Goal: Task Accomplishment & Management: Use online tool/utility

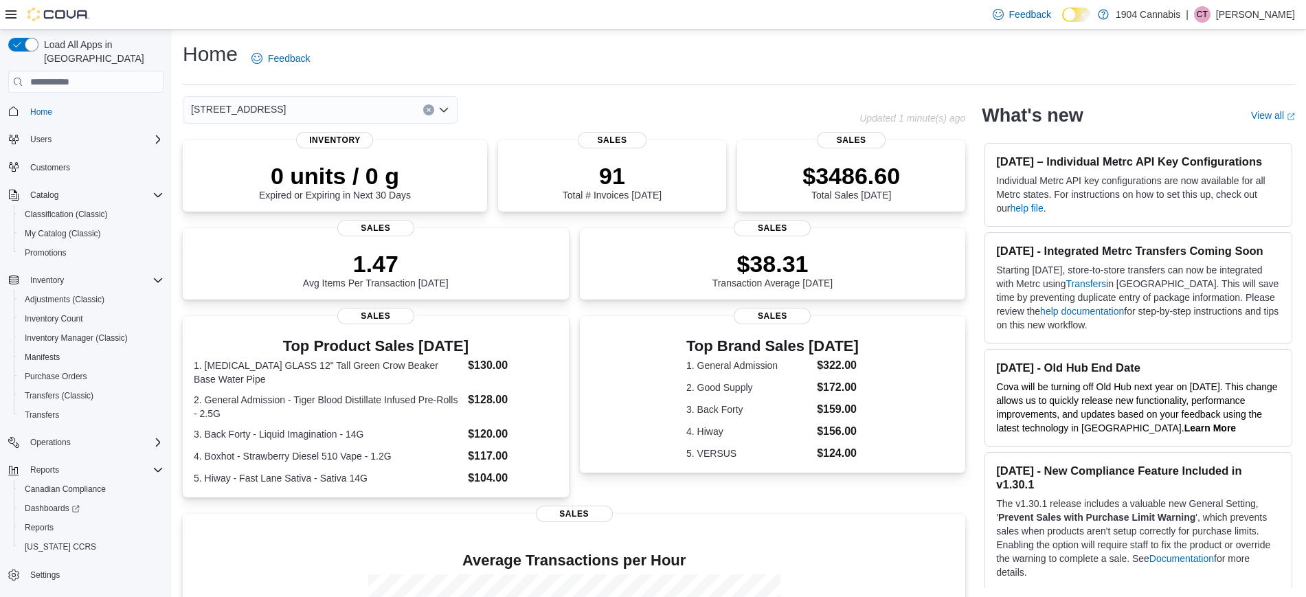
click at [308, 115] on div "720 First Ave" at bounding box center [320, 109] width 275 height 27
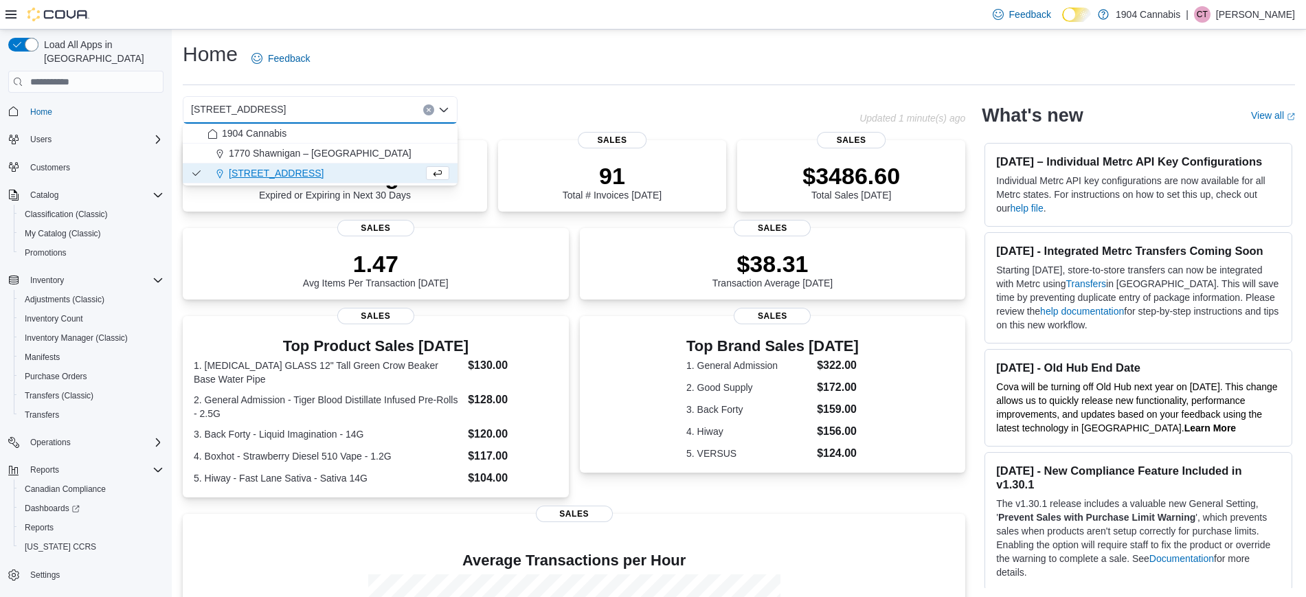
click at [286, 101] on div "720 First Ave Combo box. Selected. 720 First Ave. Press Backspace to delete 720…" at bounding box center [320, 109] width 275 height 27
click at [313, 153] on span "1770 Shawnigan – Mill Bay Road" at bounding box center [320, 153] width 183 height 14
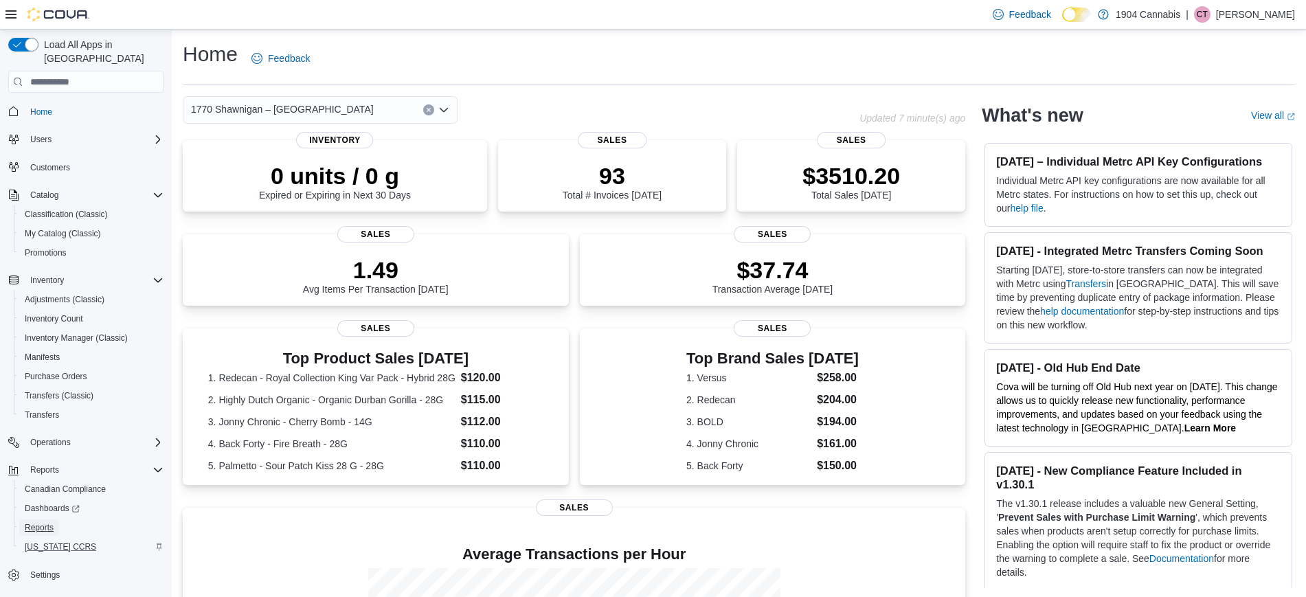
drag, startPoint x: 38, startPoint y: 510, endPoint x: 139, endPoint y: 534, distance: 103.1
click at [39, 522] on span "Reports" at bounding box center [39, 527] width 29 height 11
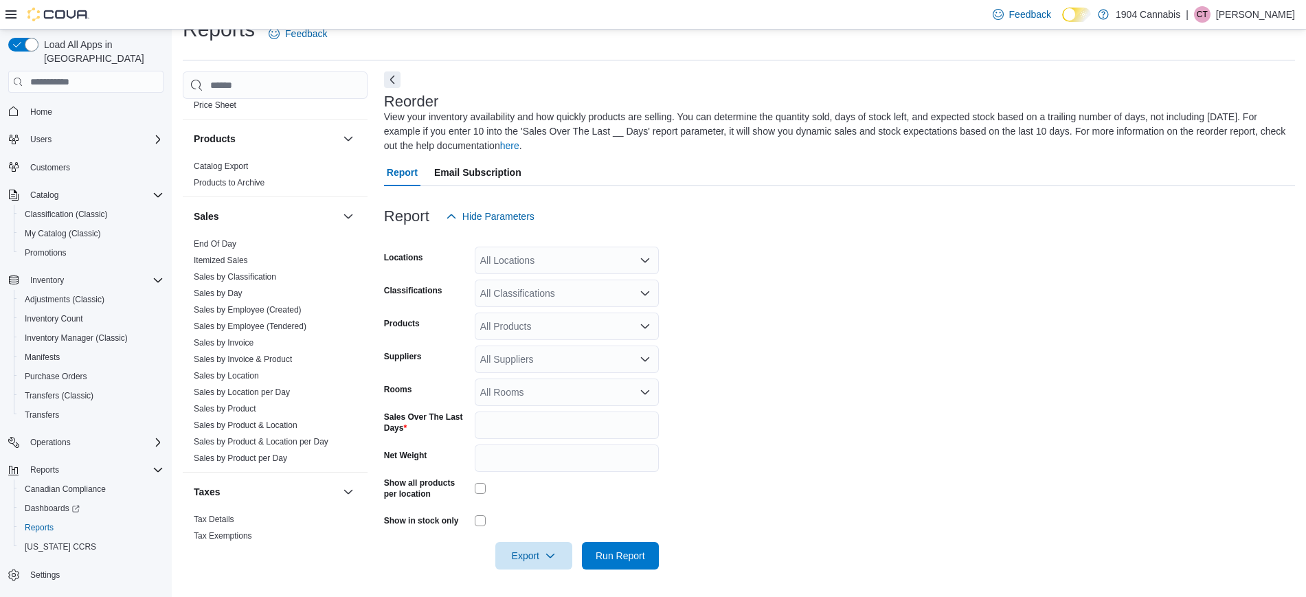
scroll to position [1036, 0]
drag, startPoint x: 212, startPoint y: 225, endPoint x: 259, endPoint y: 225, distance: 47.4
click at [212, 233] on link "End Of Day" at bounding box center [215, 238] width 43 height 10
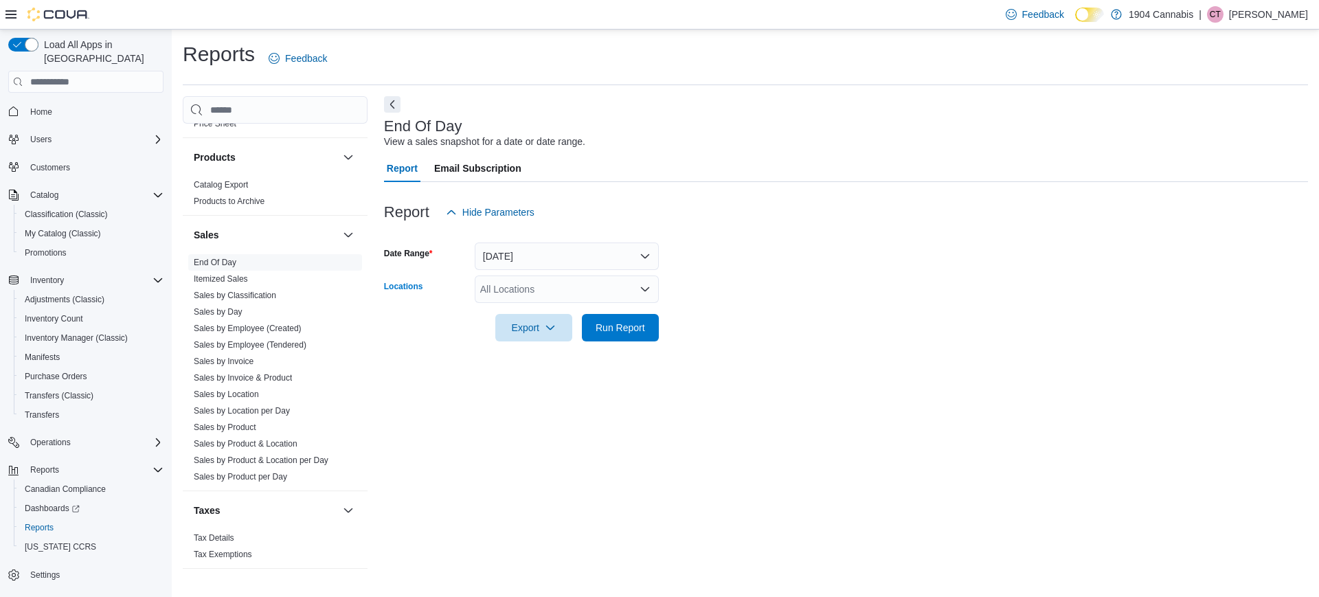
click at [576, 292] on div "All Locations" at bounding box center [567, 288] width 184 height 27
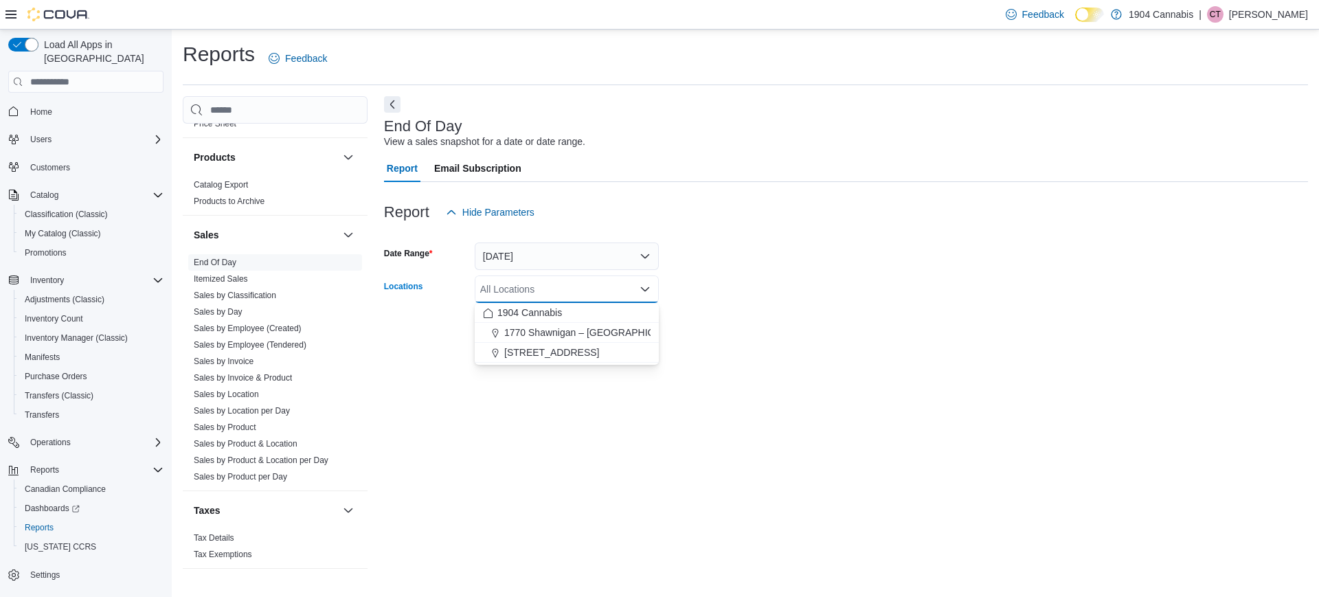
click at [576, 240] on div at bounding box center [846, 234] width 924 height 16
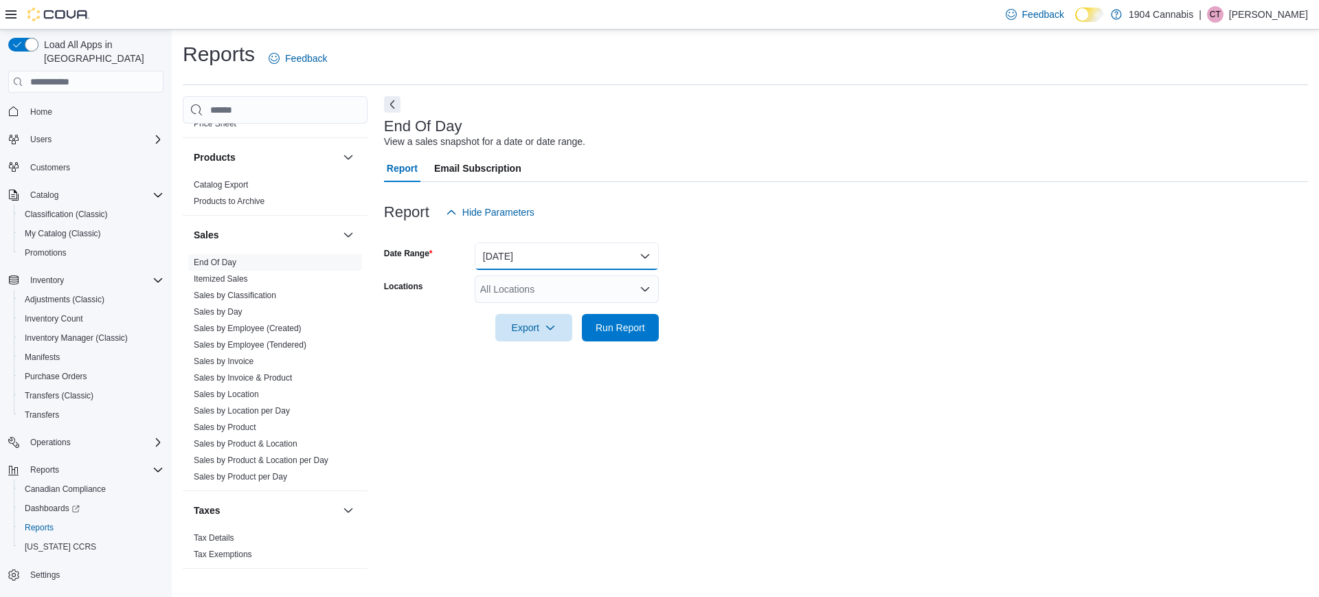
click at [574, 253] on button "[DATE]" at bounding box center [567, 255] width 184 height 27
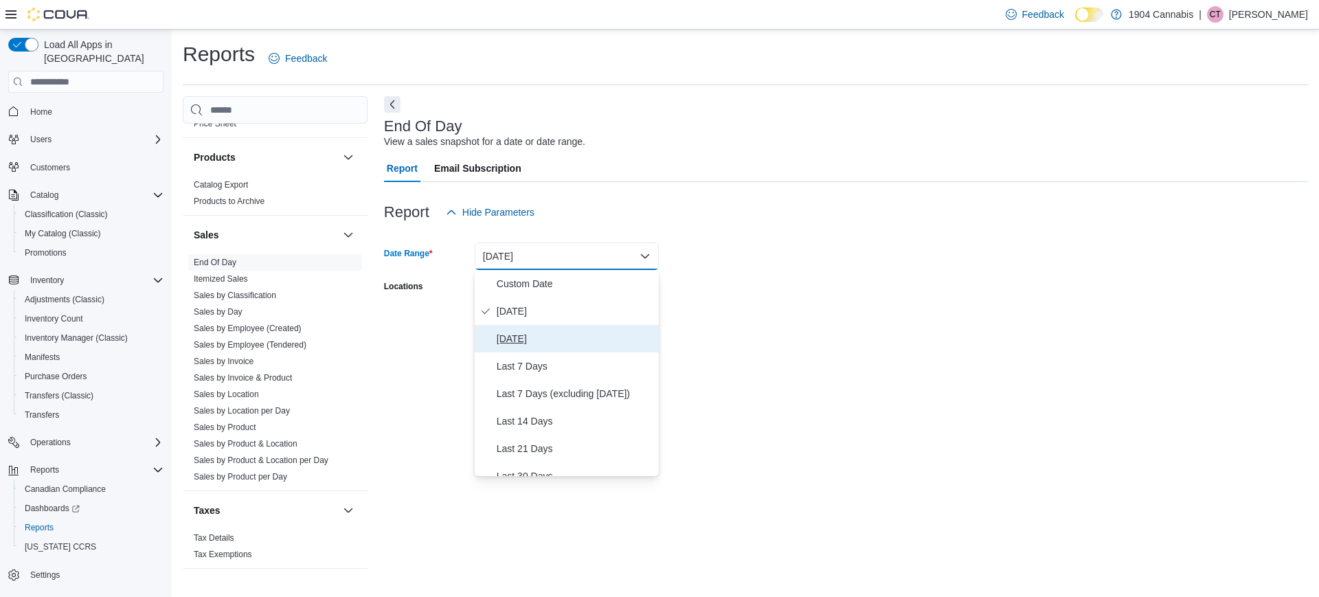
click at [582, 332] on span "Yesterday" at bounding box center [575, 338] width 157 height 16
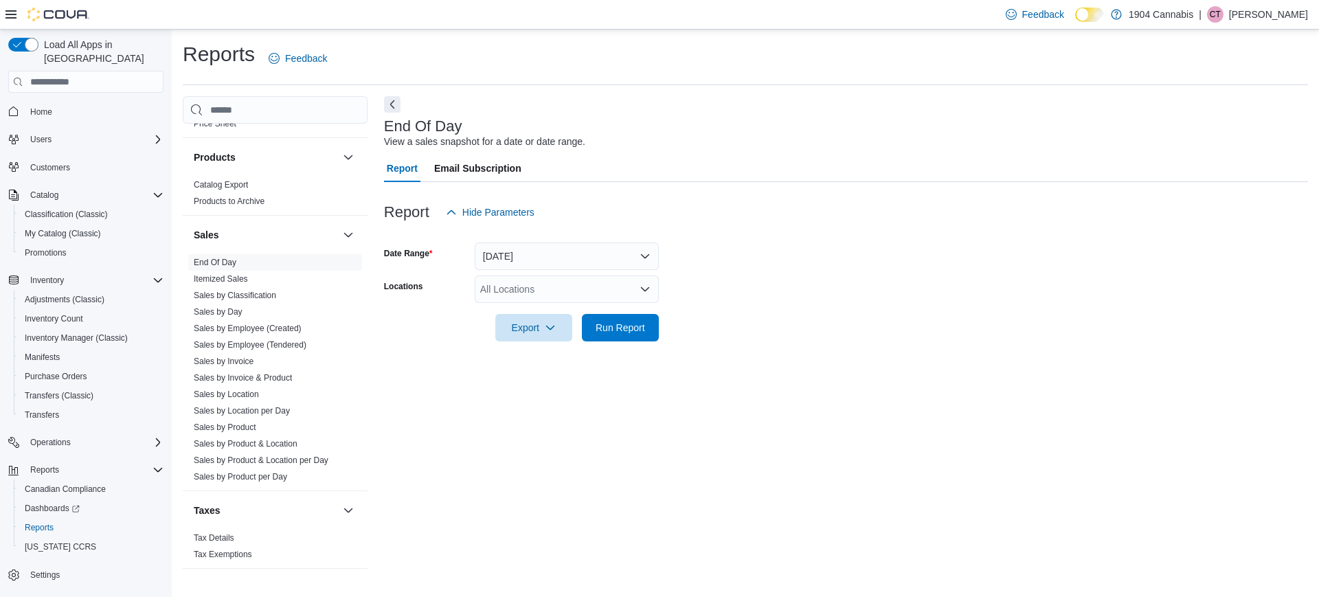
click at [718, 322] on form "Date Range Yesterday Locations All Locations Export Run Report" at bounding box center [846, 283] width 924 height 115
click at [551, 309] on div at bounding box center [846, 308] width 924 height 11
click at [545, 279] on div "All Locations" at bounding box center [567, 288] width 184 height 27
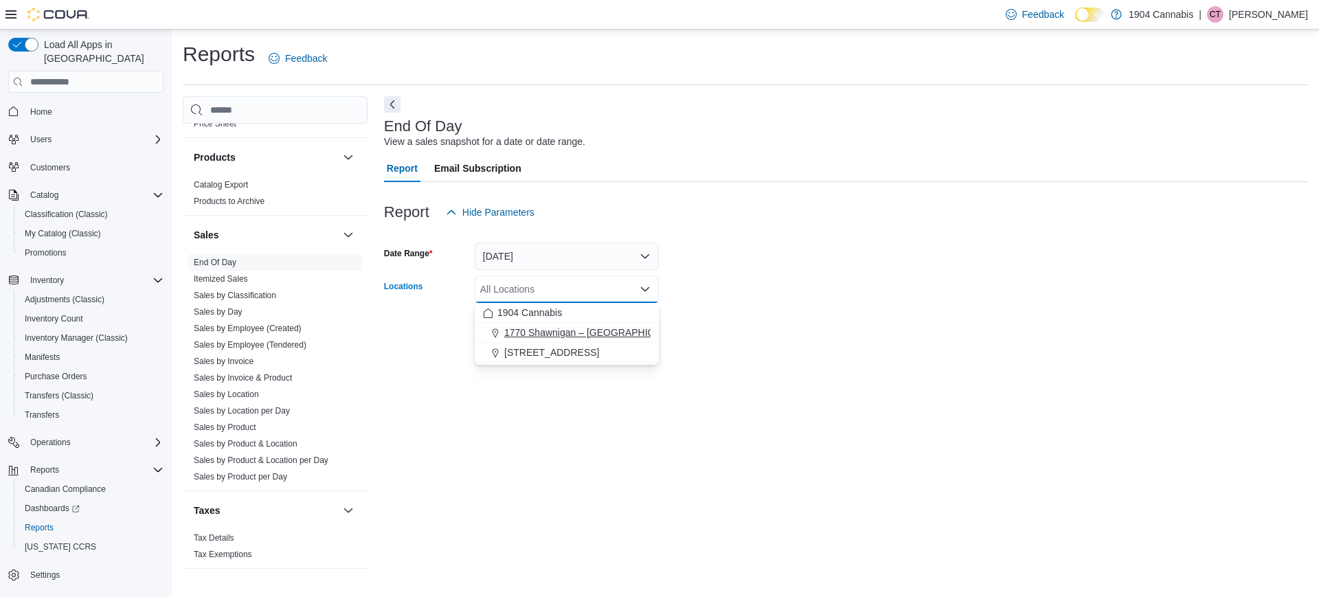
click at [562, 341] on button "1770 Shawnigan – Mill Bay Road" at bounding box center [567, 333] width 184 height 20
click at [629, 286] on icon "Clear input" at bounding box center [629, 288] width 5 height 5
click at [591, 289] on div "All Locations Combo box. Selected. Combo box input. All Locations. Type some te…" at bounding box center [567, 288] width 184 height 27
click at [608, 347] on div "720 First Ave" at bounding box center [567, 352] width 168 height 14
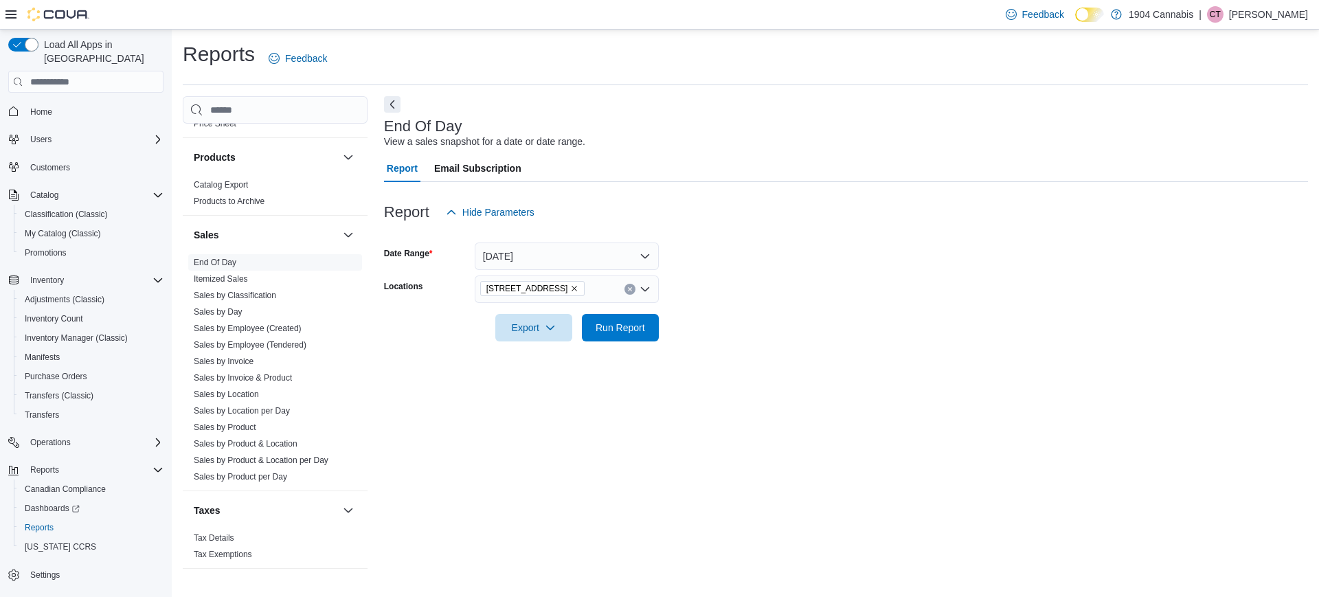
click at [706, 346] on div at bounding box center [846, 349] width 924 height 16
click at [625, 328] on span "Run Report" at bounding box center [619, 327] width 49 height 14
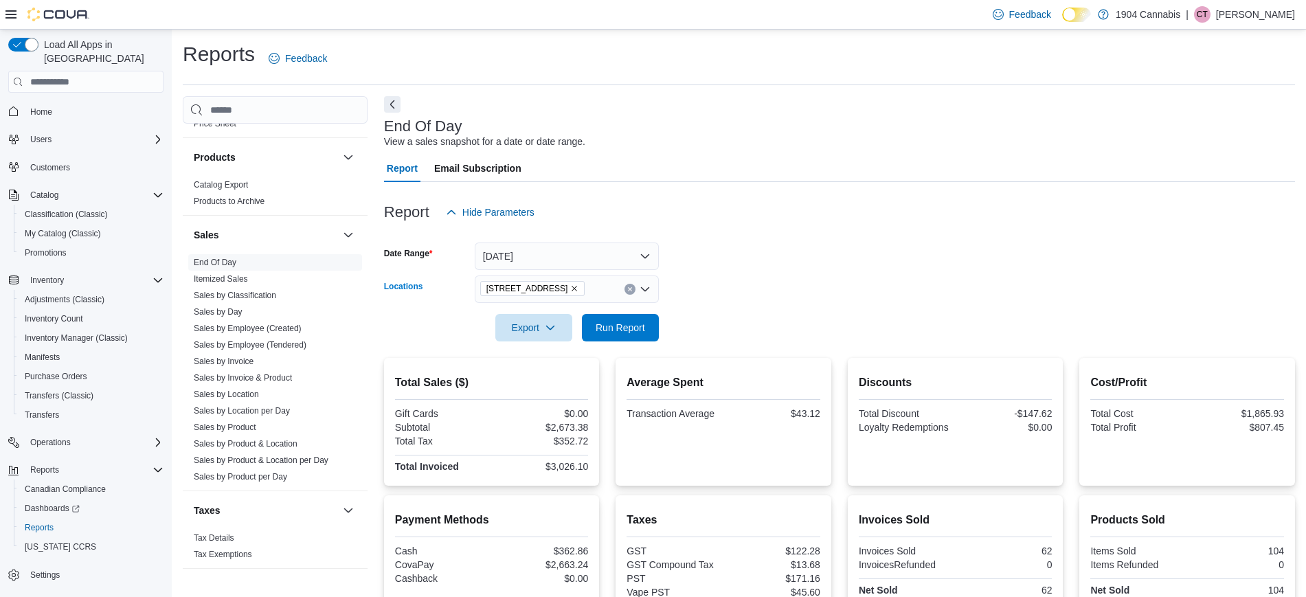
click at [609, 284] on div "720 First Ave" at bounding box center [567, 288] width 184 height 27
click at [578, 331] on span "1770 Shawnigan – Mill Bay Road" at bounding box center [595, 333] width 183 height 14
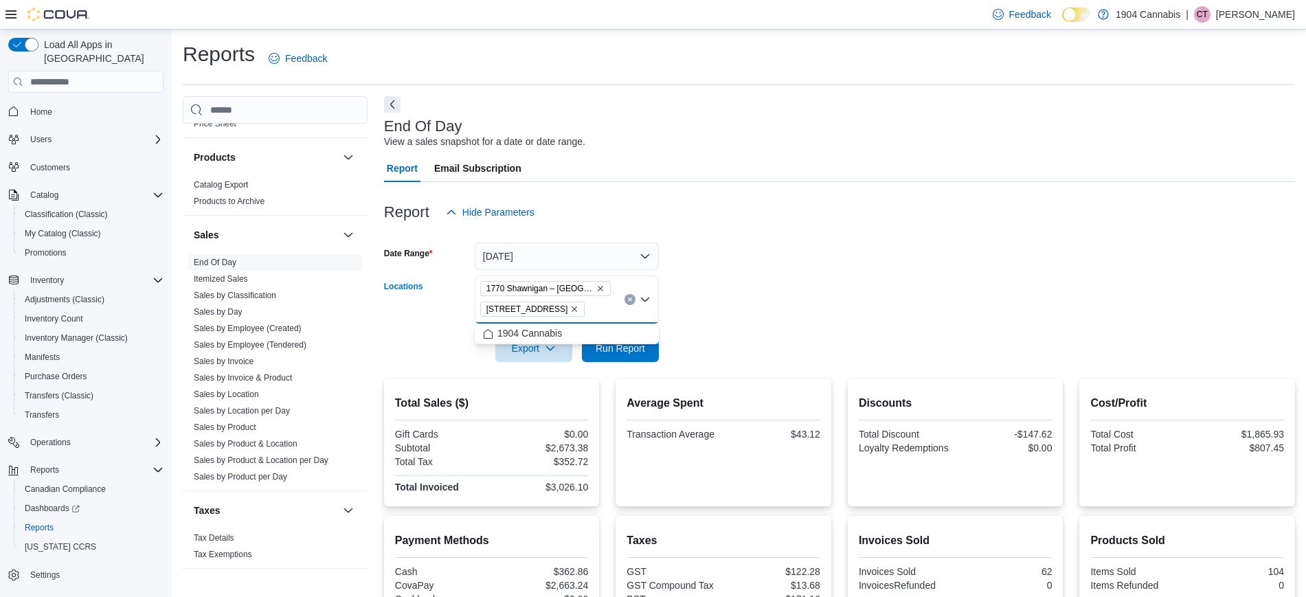
click at [707, 330] on div at bounding box center [839, 328] width 911 height 11
click at [539, 313] on span "720 First Ave" at bounding box center [532, 309] width 93 height 14
click at [572, 309] on icon "Remove 720 First Ave from selection in this group" at bounding box center [574, 309] width 5 height 5
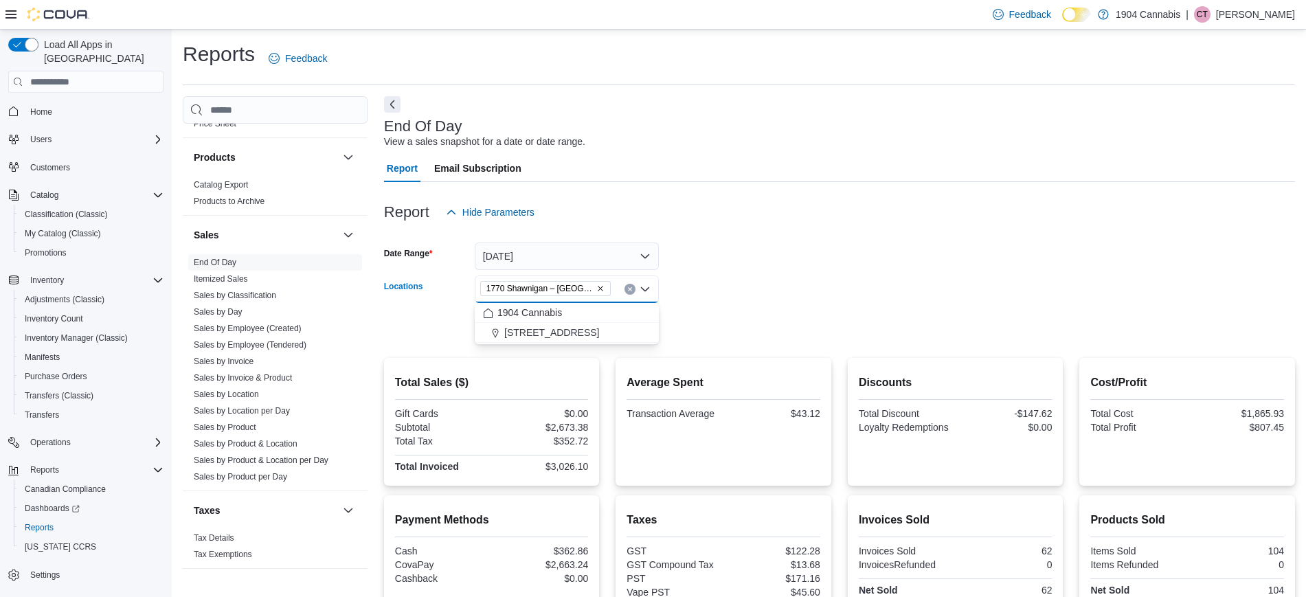
click at [779, 321] on form "Date Range Yesterday Locations 1770 Shawnigan – Mill Bay Road Combo box. Select…" at bounding box center [839, 283] width 911 height 115
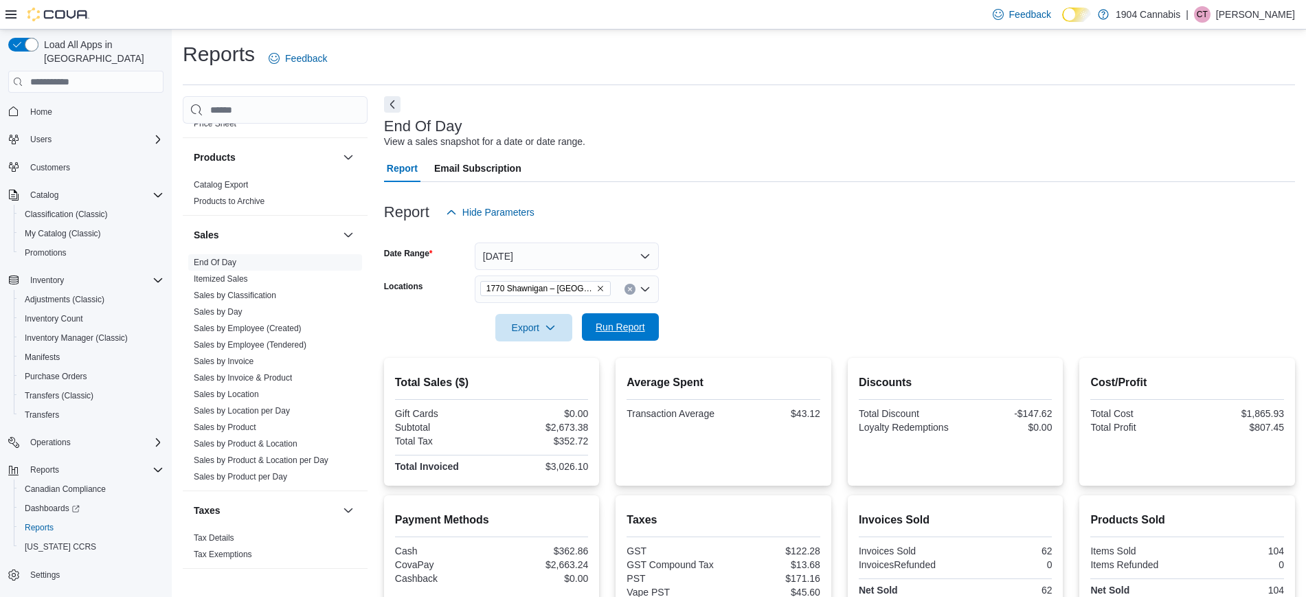
click at [656, 323] on form "Date Range Yesterday Locations 1770 Shawnigan – Mill Bay Road Export Run Report" at bounding box center [839, 283] width 911 height 115
click at [637, 326] on span "Run Report" at bounding box center [619, 327] width 49 height 14
